Goal: Task Accomplishment & Management: Use online tool/utility

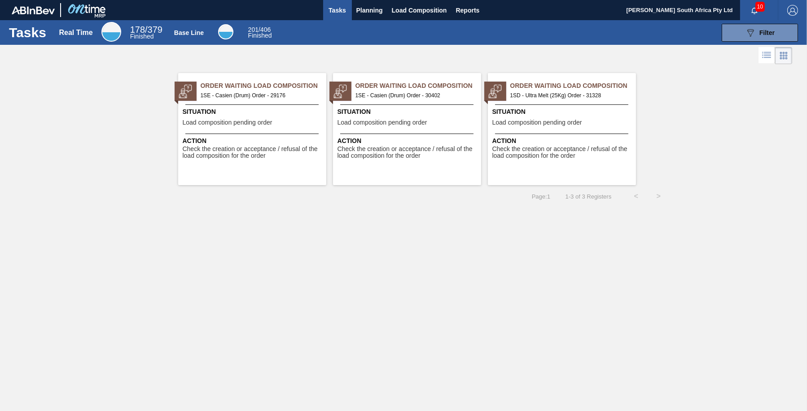
click at [557, 97] on span "1SD - Ultra Melt (25Kg) Order - 31328" at bounding box center [569, 96] width 118 height 10
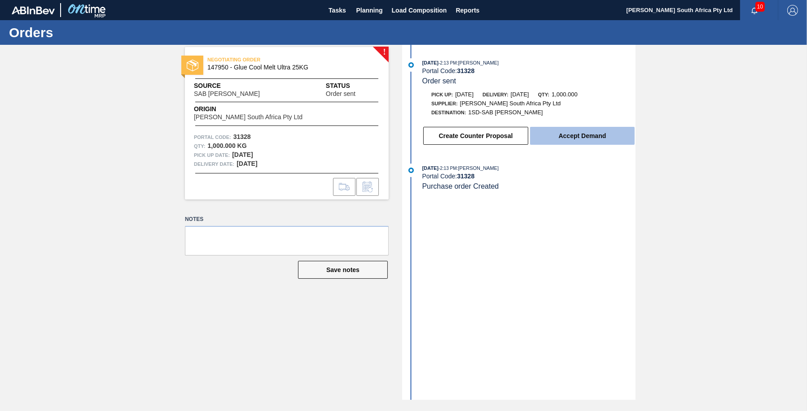
click at [577, 141] on button "Accept Demand" at bounding box center [582, 136] width 105 height 18
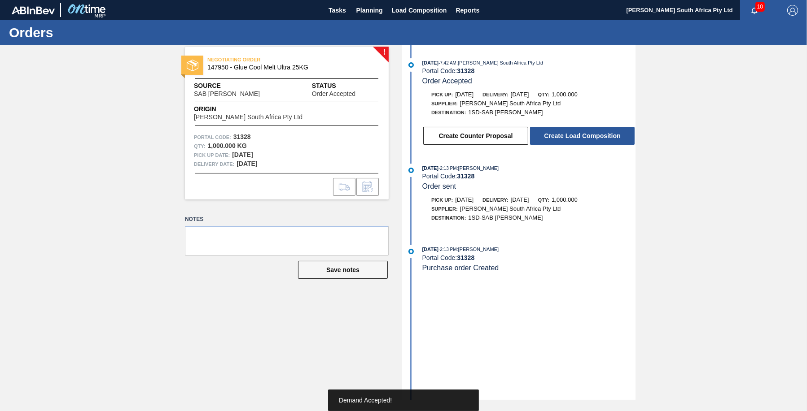
click at [577, 141] on button "Create Load Composition" at bounding box center [582, 136] width 105 height 18
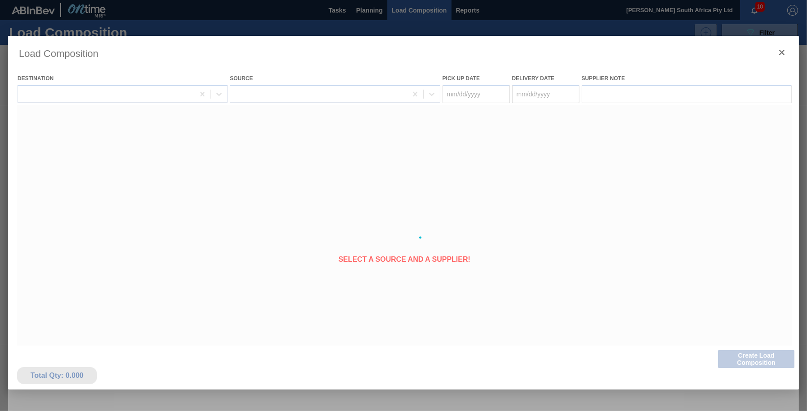
type Date "[DATE]"
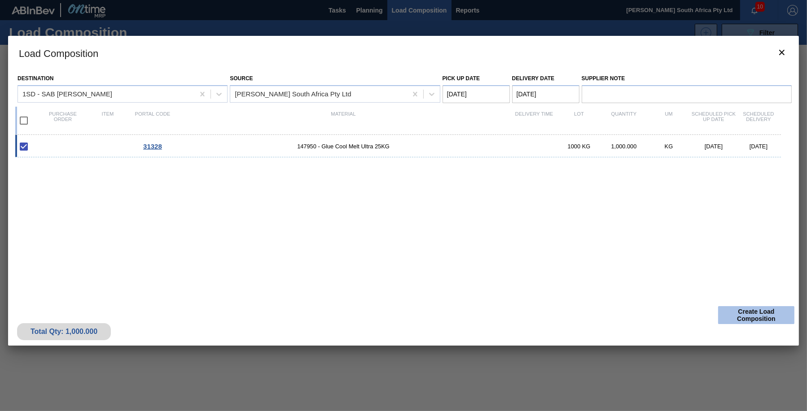
click at [751, 315] on button "Create Load Composition" at bounding box center [756, 315] width 76 height 18
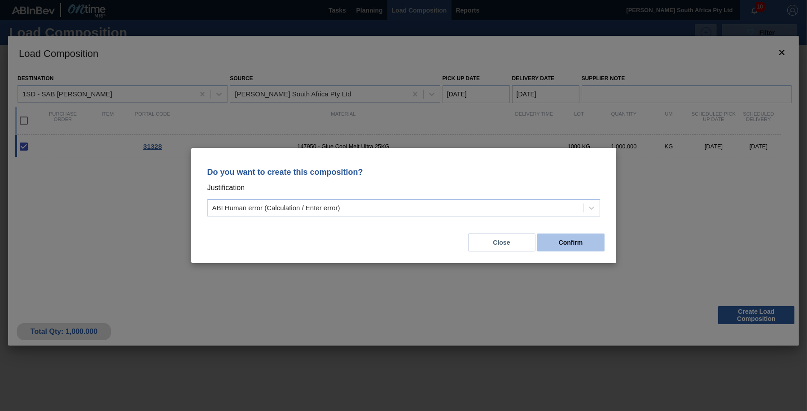
click at [563, 246] on button "Confirm" at bounding box center [570, 243] width 67 height 18
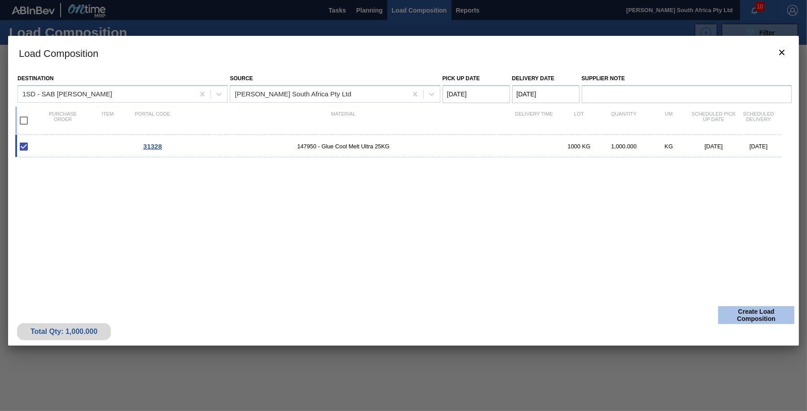
click at [754, 317] on button "Create Load Composition" at bounding box center [756, 315] width 76 height 18
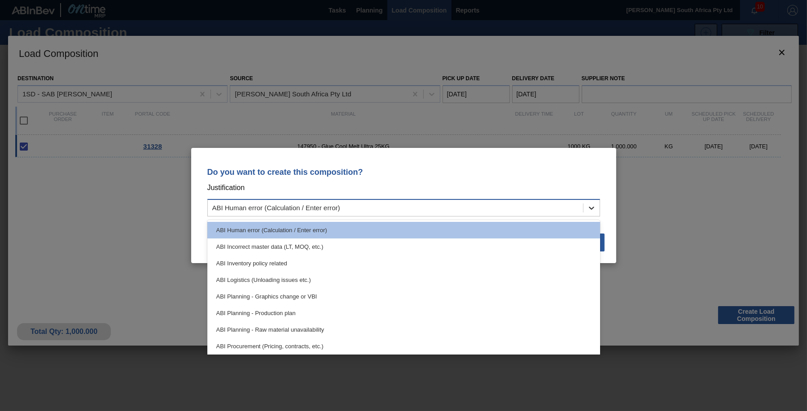
click at [595, 210] on icon at bounding box center [591, 208] width 9 height 9
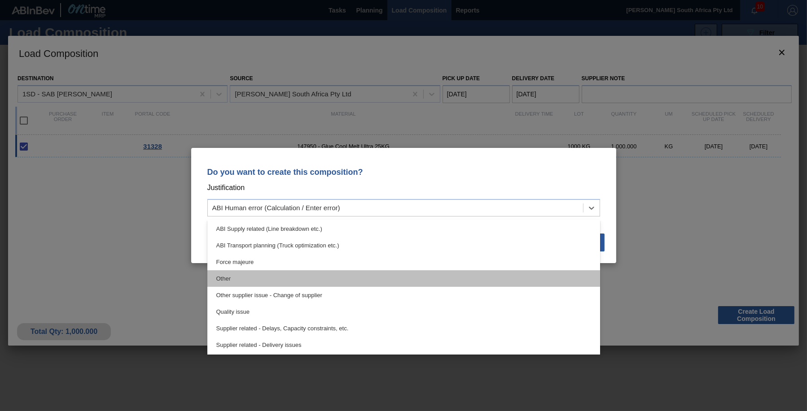
scroll to position [168, 0]
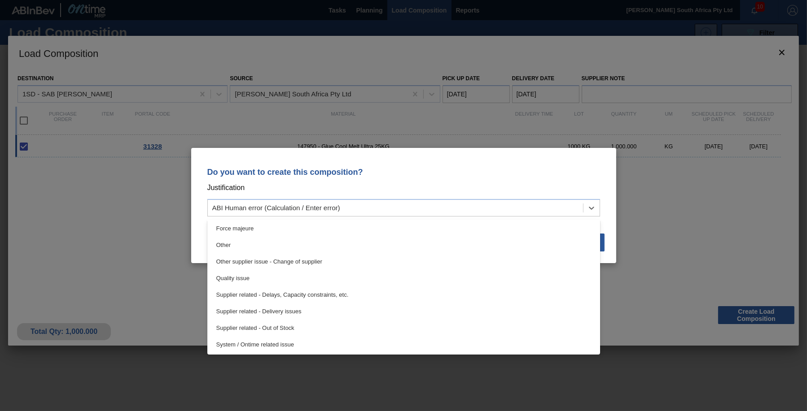
drag, startPoint x: 227, startPoint y: 245, endPoint x: 232, endPoint y: 247, distance: 5.3
click at [229, 246] on div "Other" at bounding box center [403, 245] width 393 height 17
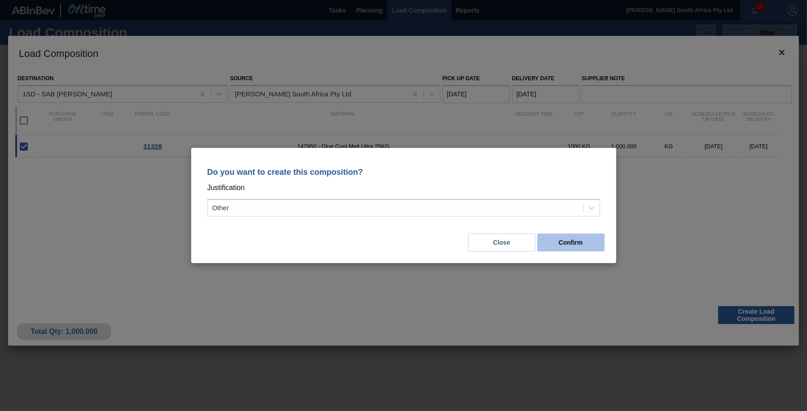
click at [565, 245] on button "Confirm" at bounding box center [570, 243] width 67 height 18
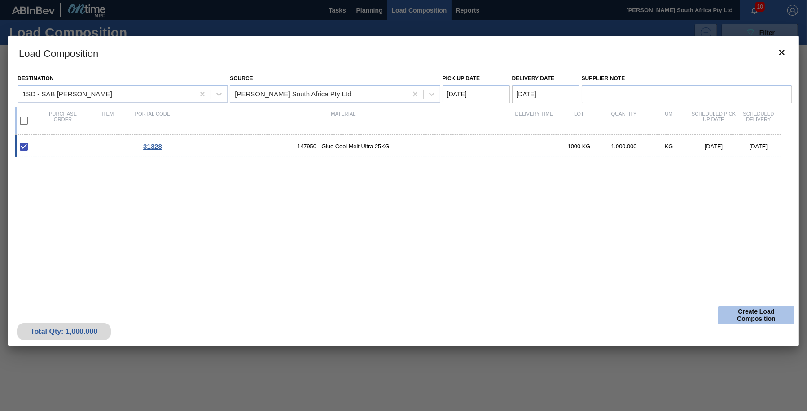
click at [752, 320] on button "Create Load Composition" at bounding box center [756, 315] width 76 height 18
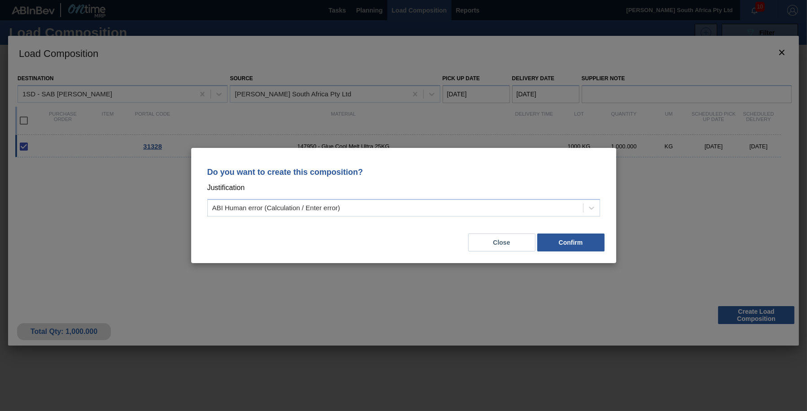
click at [584, 247] on button "Confirm" at bounding box center [570, 243] width 67 height 18
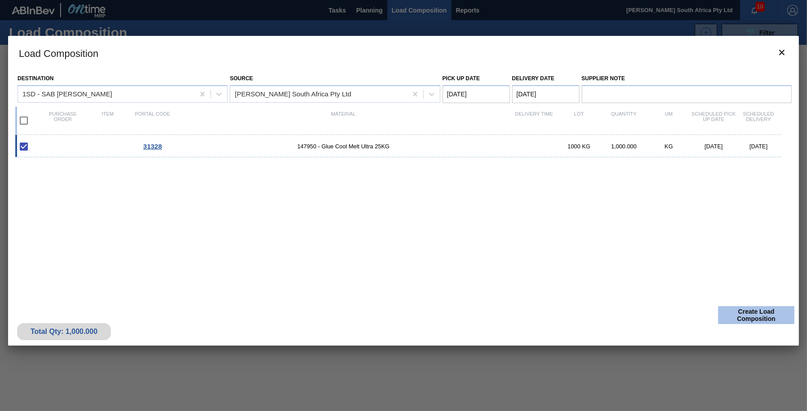
click at [754, 315] on button "Create Load Composition" at bounding box center [756, 315] width 76 height 18
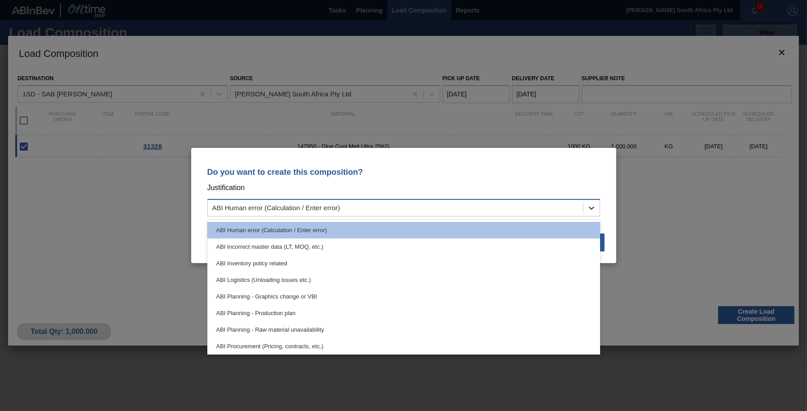
click at [591, 209] on icon at bounding box center [591, 208] width 5 height 3
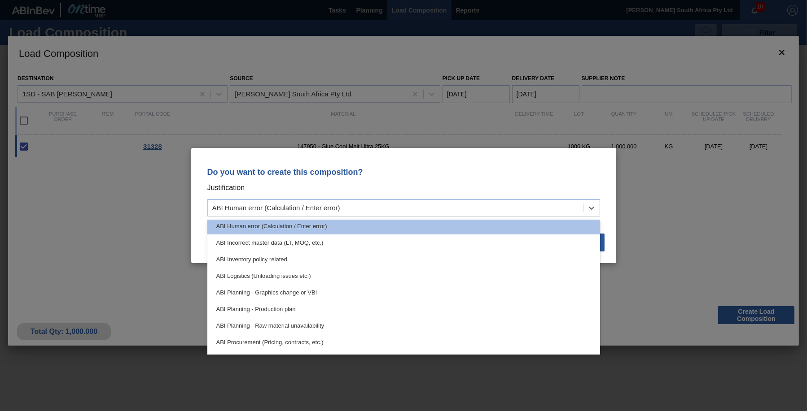
scroll to position [0, 0]
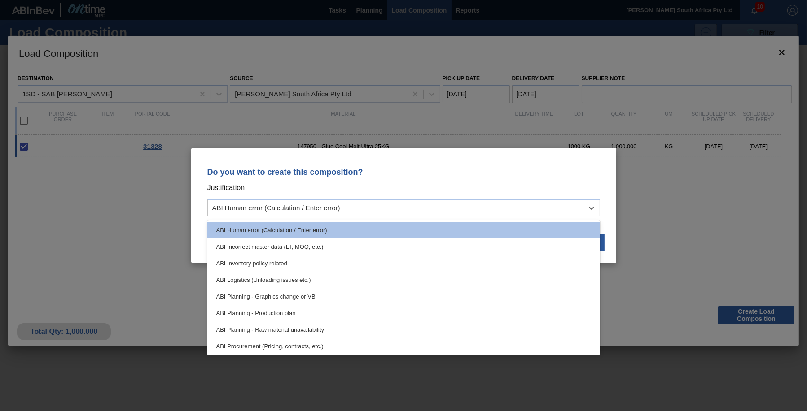
drag, startPoint x: 67, startPoint y: 249, endPoint x: 135, endPoint y: 264, distance: 69.4
click at [67, 249] on div "Do you want to create this composition? Justification option ABI Incorrect mast…" at bounding box center [403, 205] width 807 height 411
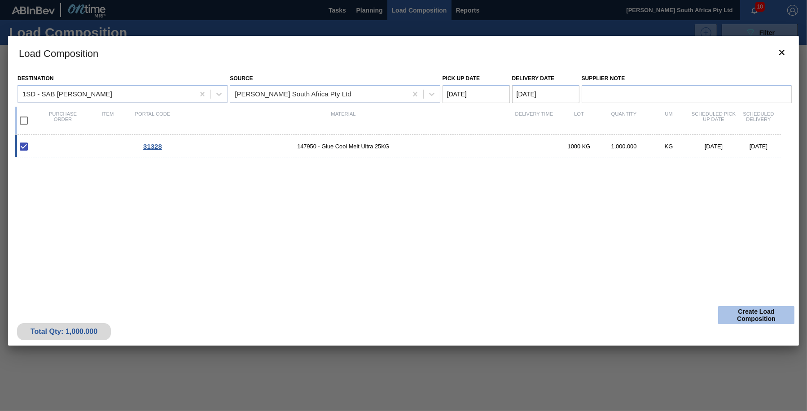
click at [742, 322] on button "Create Load Composition" at bounding box center [756, 315] width 76 height 18
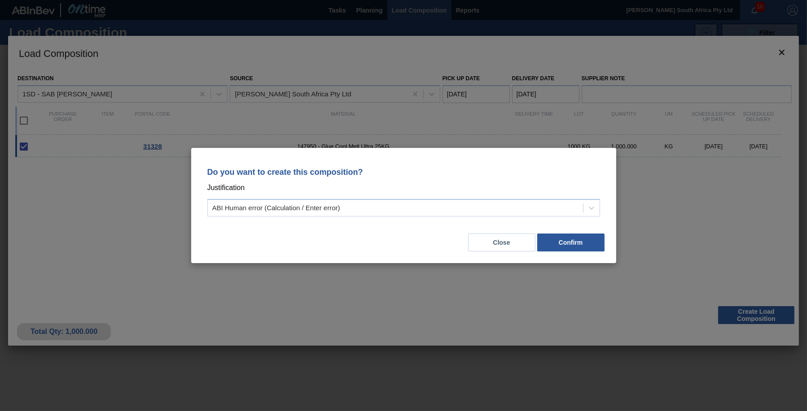
click at [474, 290] on div "Do you want to create this composition? Justification ABI Human error (Calculat…" at bounding box center [403, 205] width 807 height 411
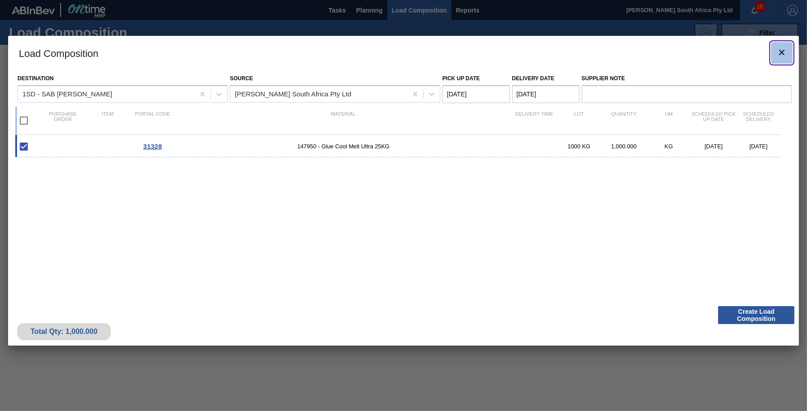
click at [782, 53] on icon "botão de ícone" at bounding box center [781, 52] width 11 height 11
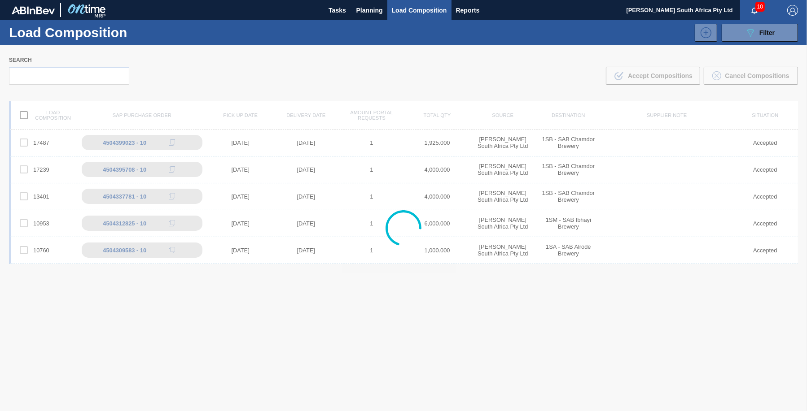
click at [556, 328] on div at bounding box center [403, 228] width 807 height 367
